Goal: Information Seeking & Learning: Understand process/instructions

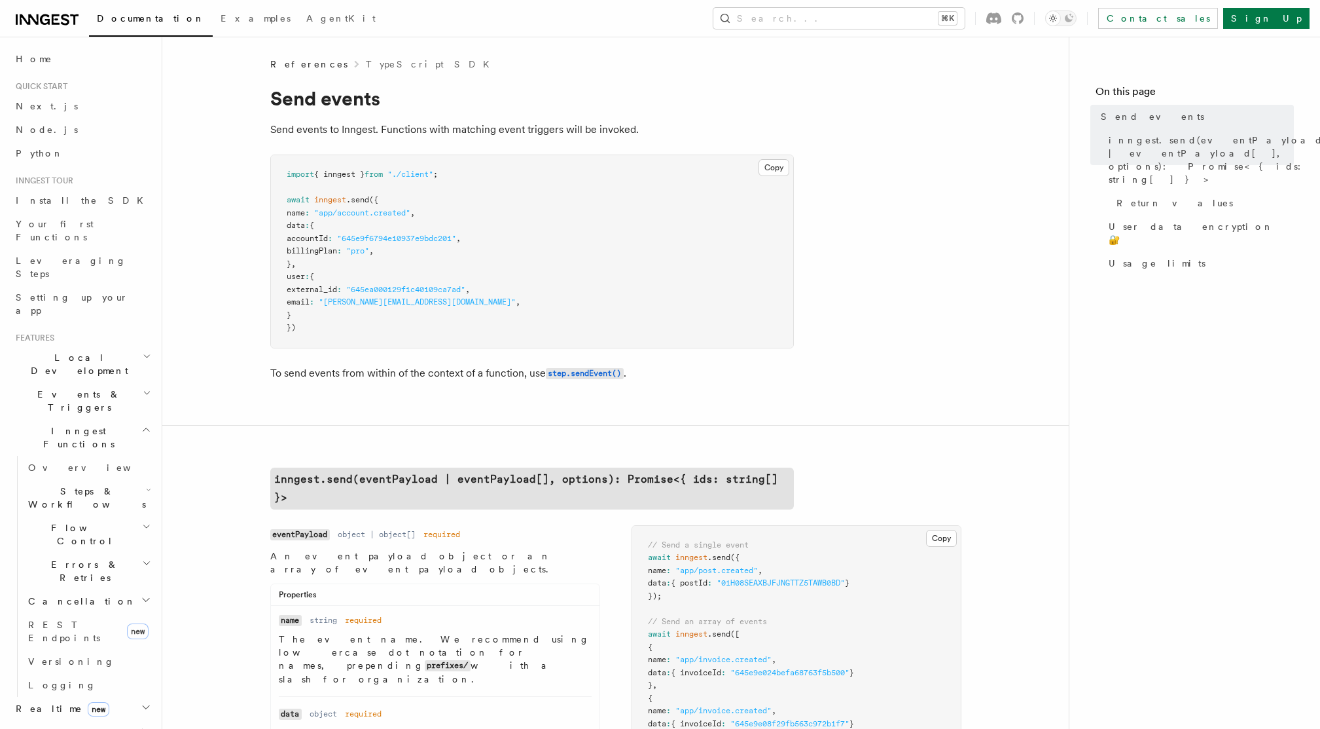
click at [49, 255] on span "Leveraging Steps" at bounding box center [71, 267] width 111 height 24
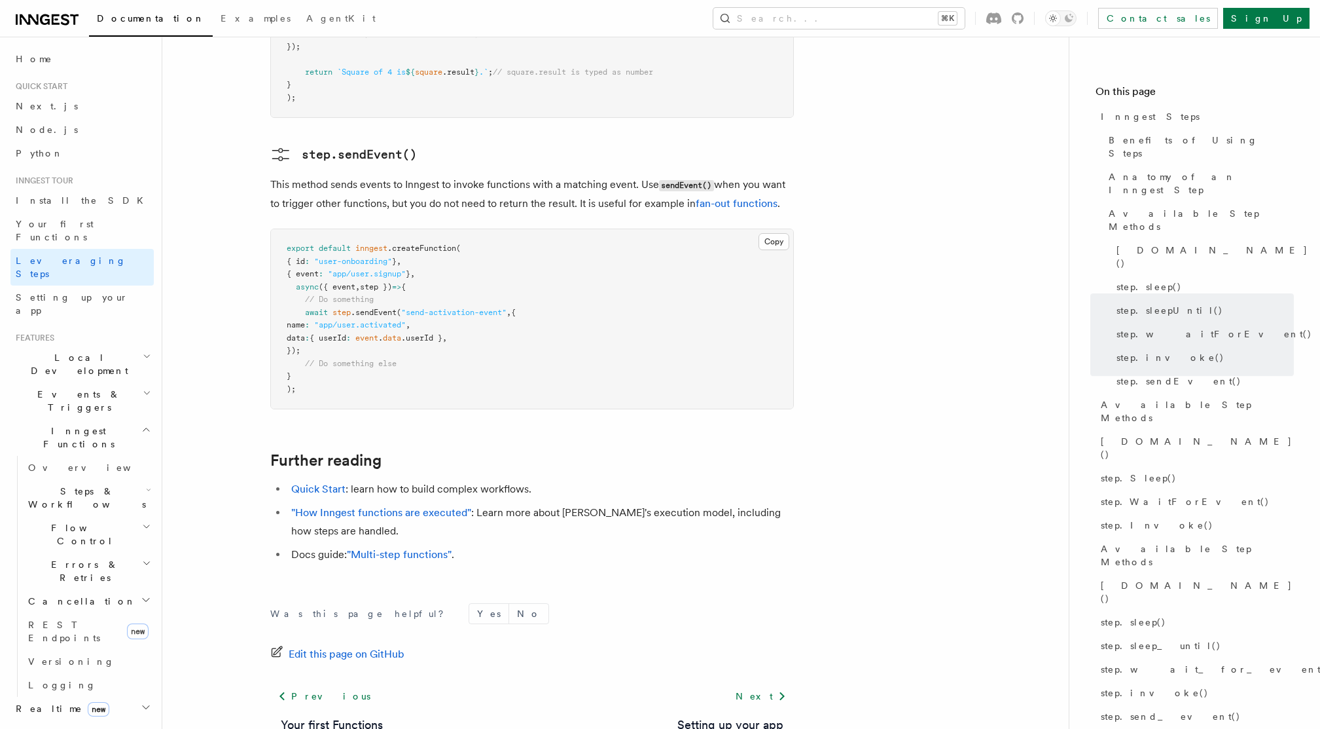
scroll to position [2725, 0]
click at [75, 594] on span "Cancellation" at bounding box center [79, 600] width 113 height 13
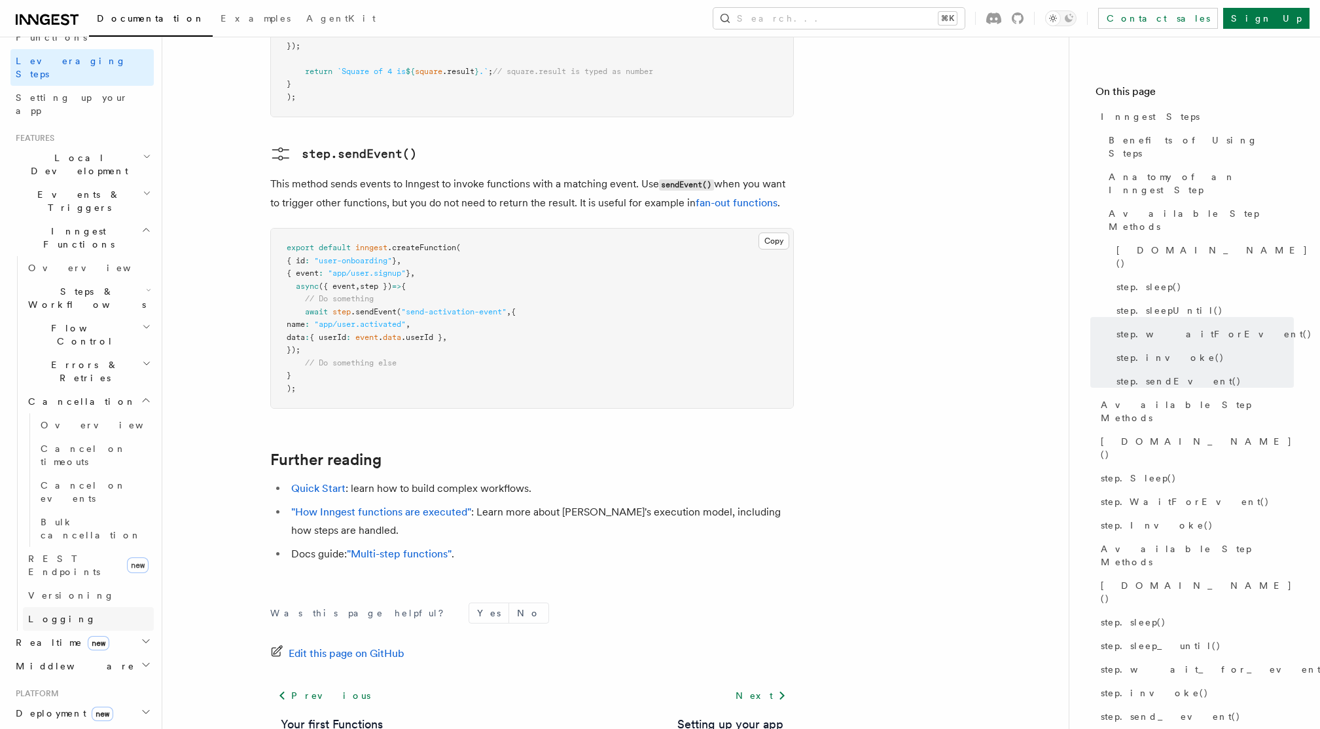
scroll to position [187, 0]
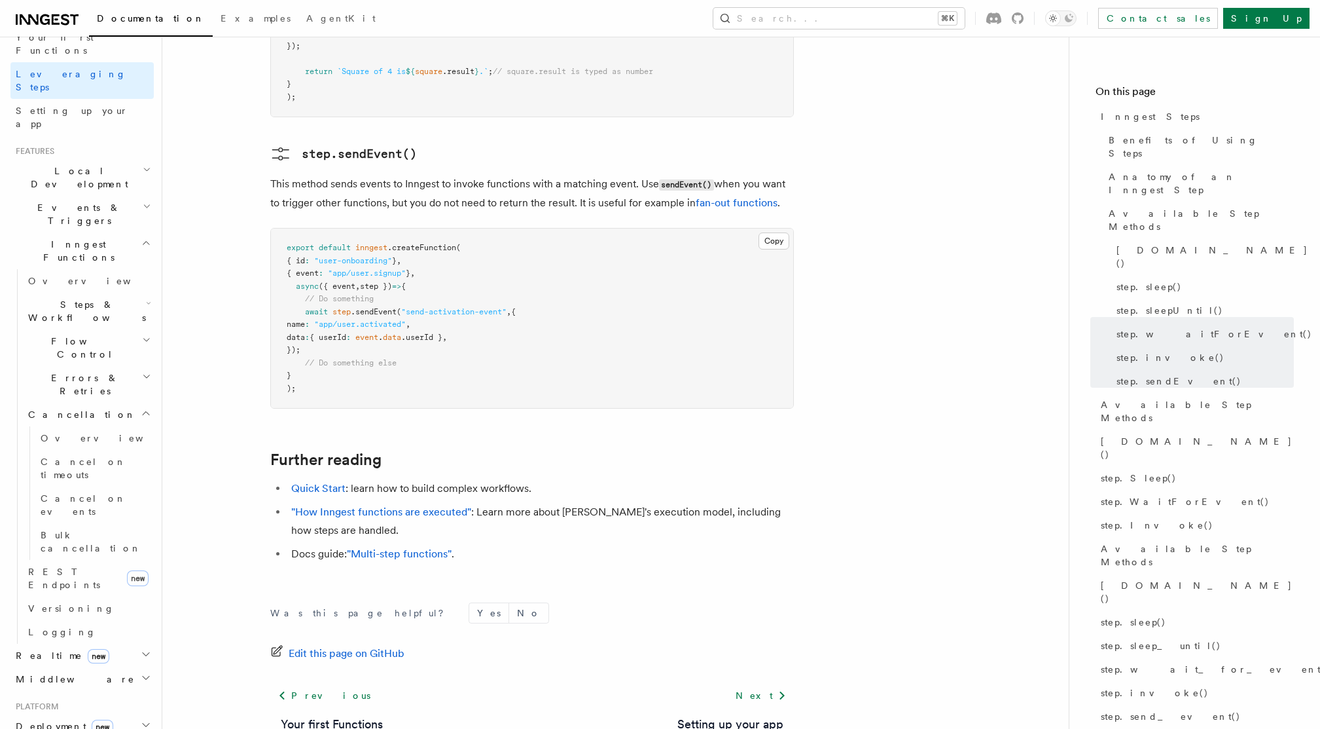
click at [66, 371] on span "Errors & Retries" at bounding box center [82, 384] width 119 height 26
click at [69, 334] on span "Flow Control" at bounding box center [82, 347] width 119 height 26
click at [81, 298] on span "Steps & Workflows" at bounding box center [84, 311] width 123 height 26
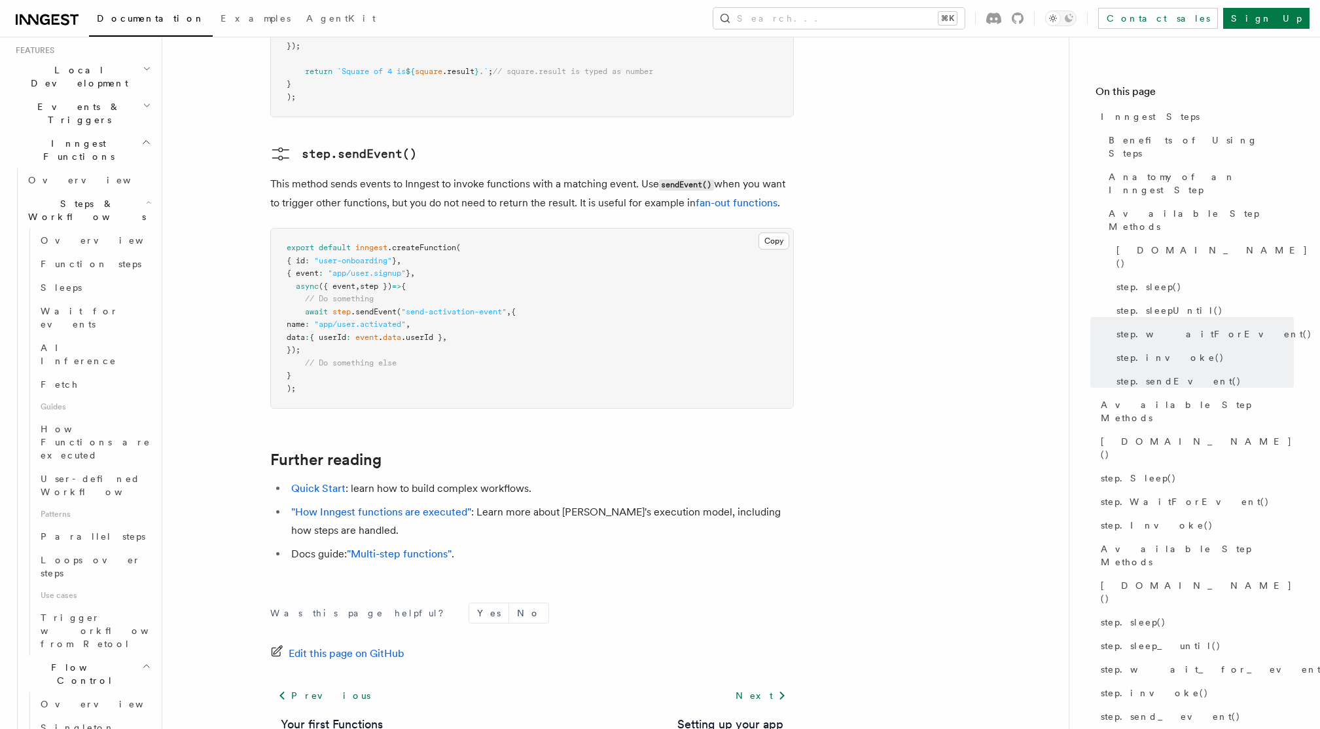
scroll to position [329, 0]
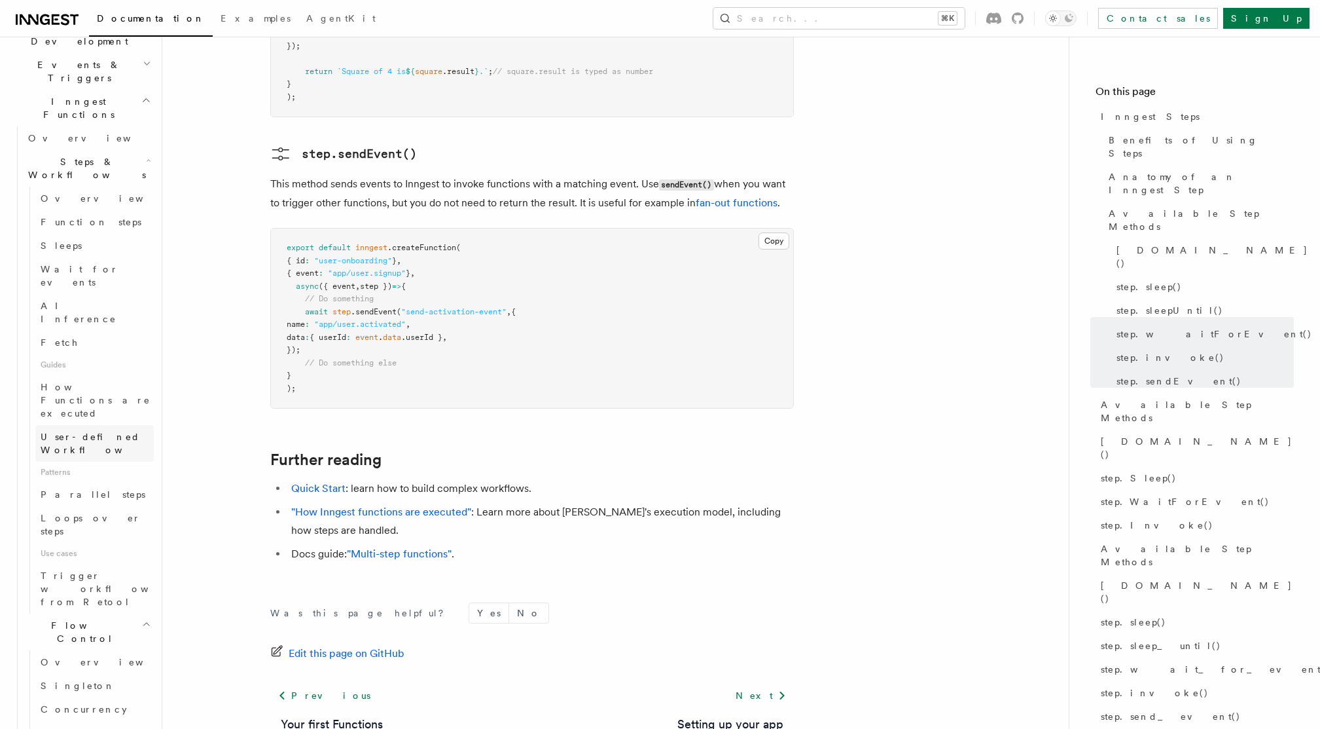
click at [74, 431] on span "User-defined Workflows" at bounding box center [100, 443] width 118 height 24
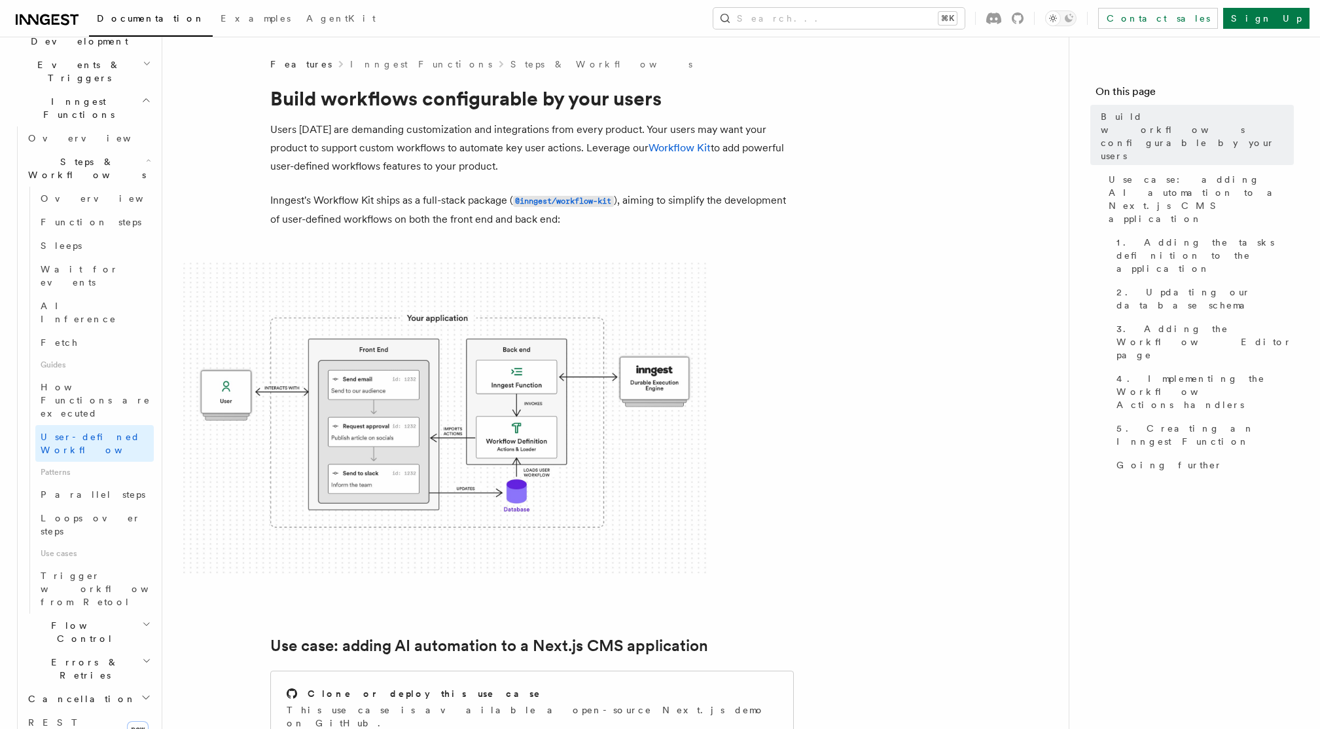
click at [928, 289] on span at bounding box center [615, 419] width 865 height 314
click at [848, 340] on span at bounding box center [615, 419] width 865 height 314
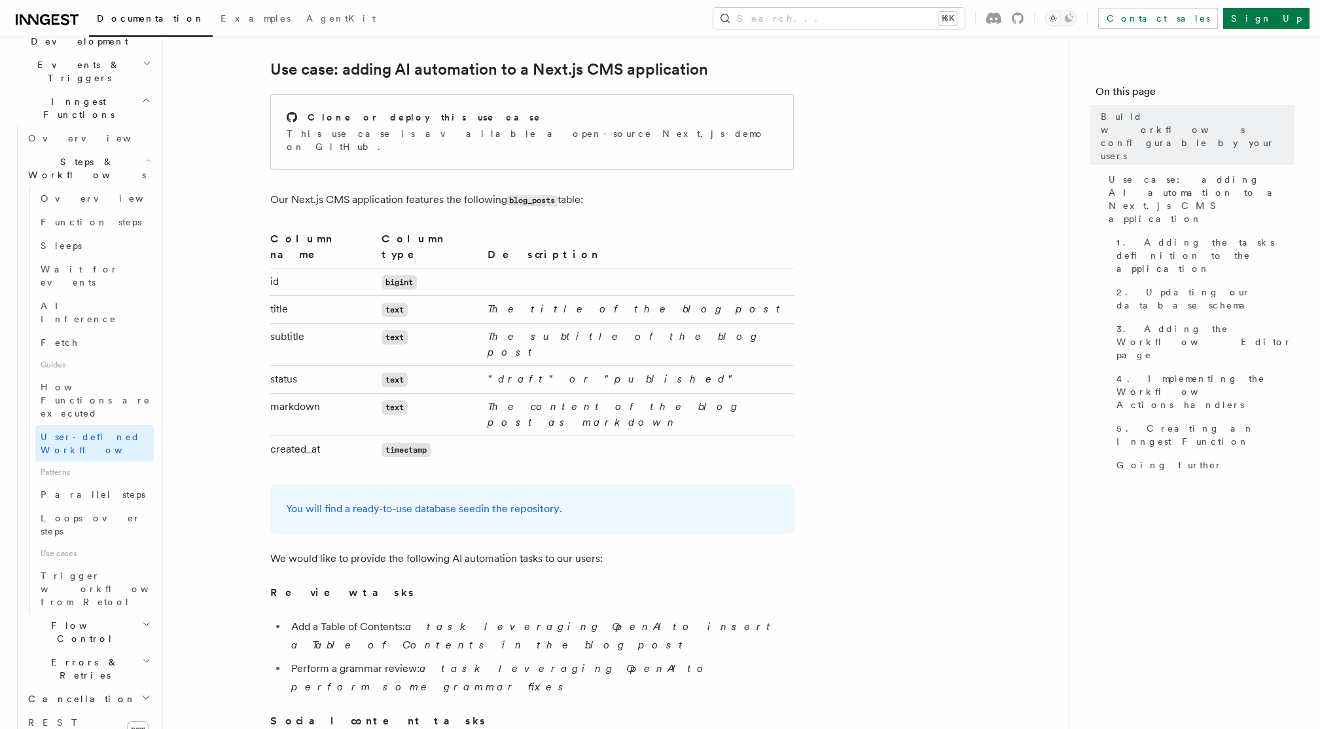
scroll to position [672, 0]
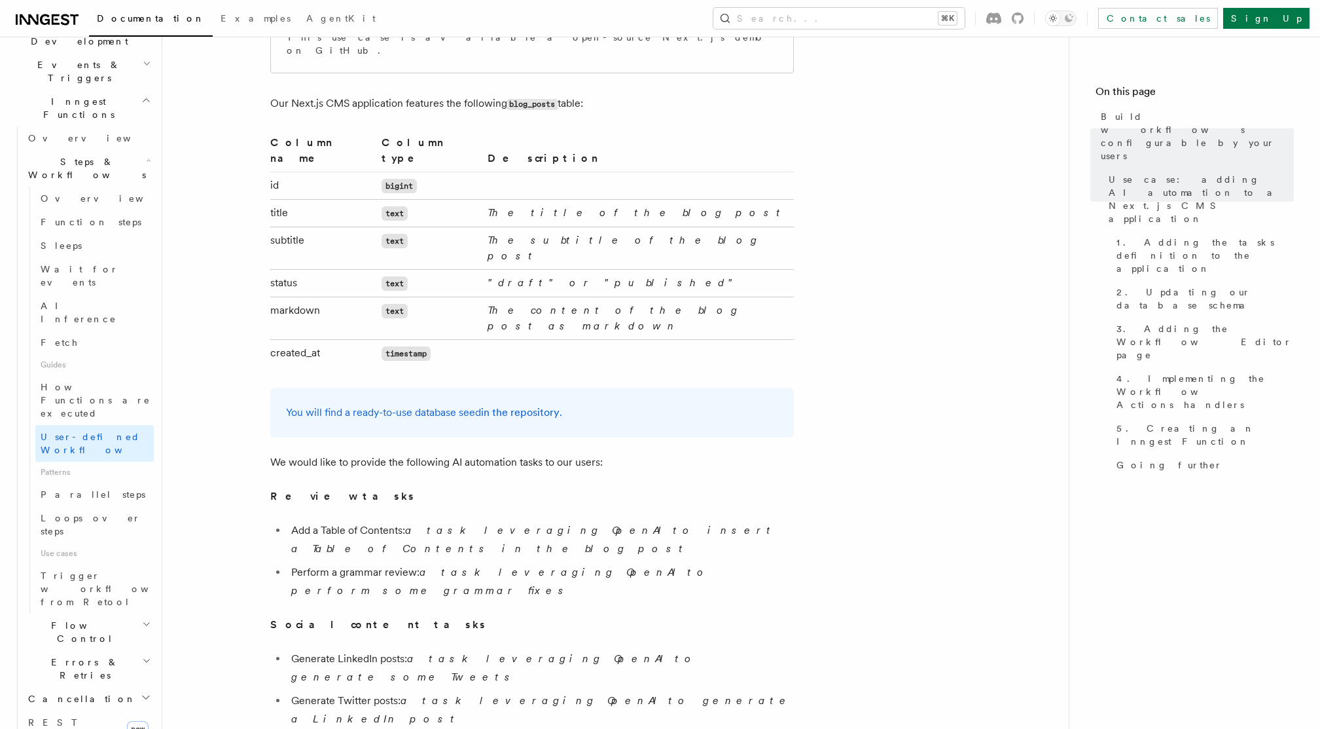
click at [84, 613] on h2 "Flow Control" at bounding box center [88, 631] width 131 height 37
click at [84, 655] on span "Errors & Retries" at bounding box center [82, 668] width 119 height 26
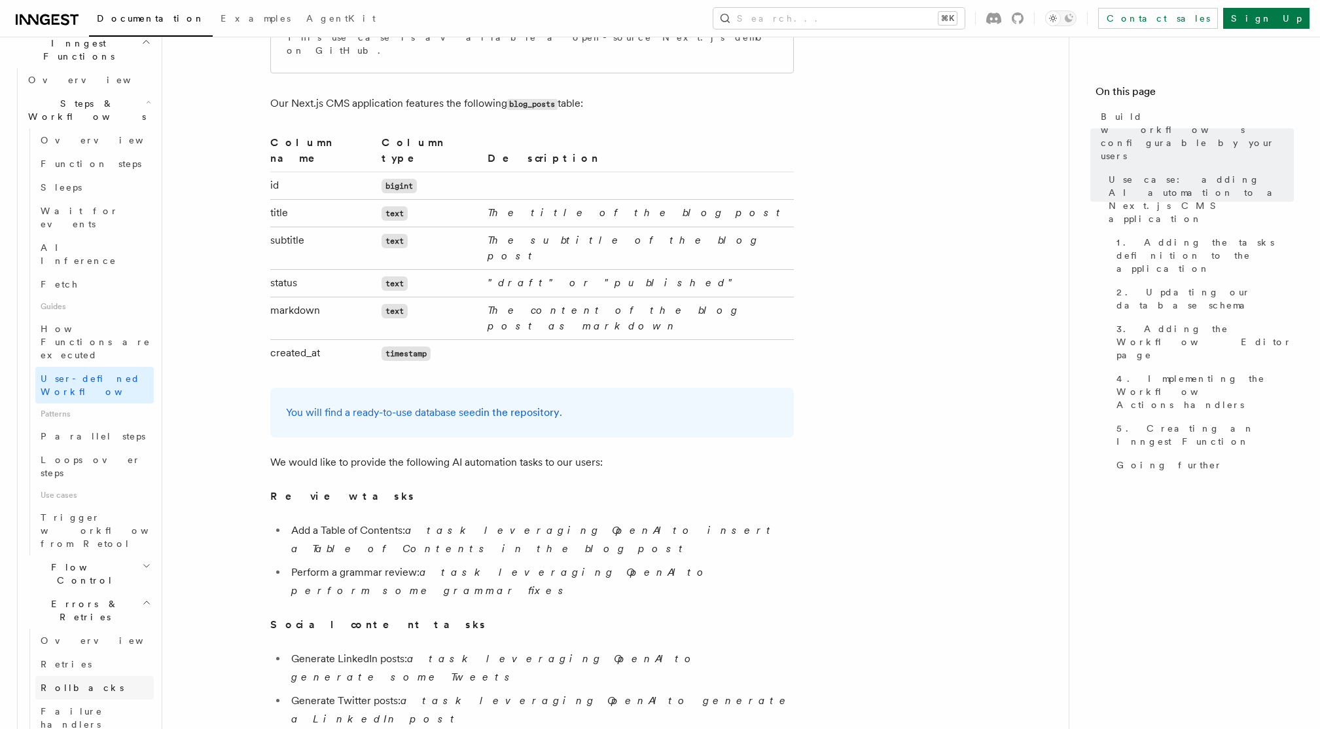
scroll to position [393, 0]
click at [64, 628] on span "Overview" at bounding box center [108, 634] width 135 height 13
